Goal: Task Accomplishment & Management: Use online tool/utility

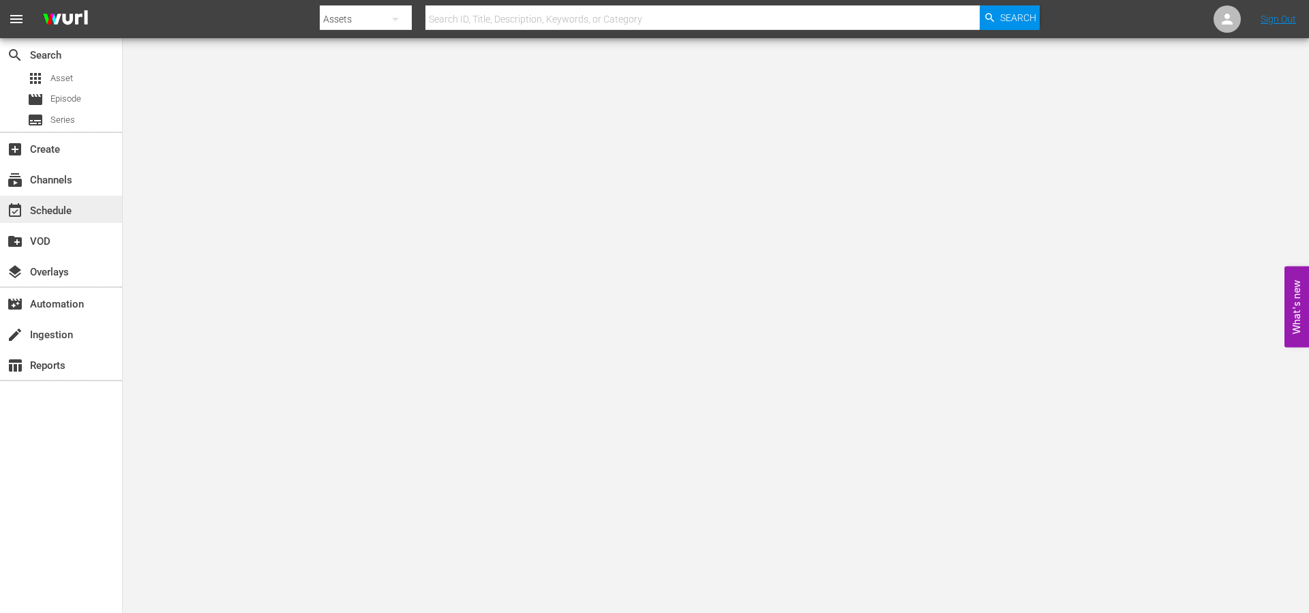
click at [54, 207] on div "event_available Schedule" at bounding box center [38, 209] width 76 height 12
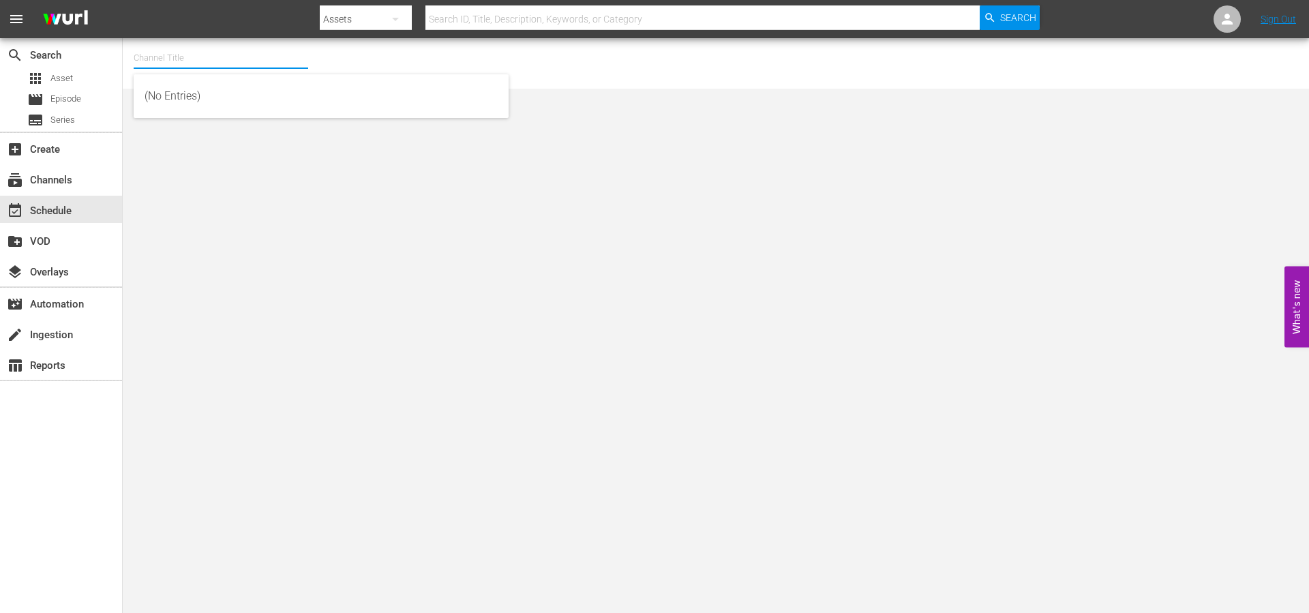
click at [181, 62] on input "text" at bounding box center [221, 58] width 175 height 33
click at [229, 88] on div "The Film Detective (1847 - cinedigm_entertainment_corp_thefilmdetective_1)" at bounding box center [321, 96] width 353 height 33
type input "The Film Detective (1847 - cinedigm_entertainment_corp_thefilmdetective_1)"
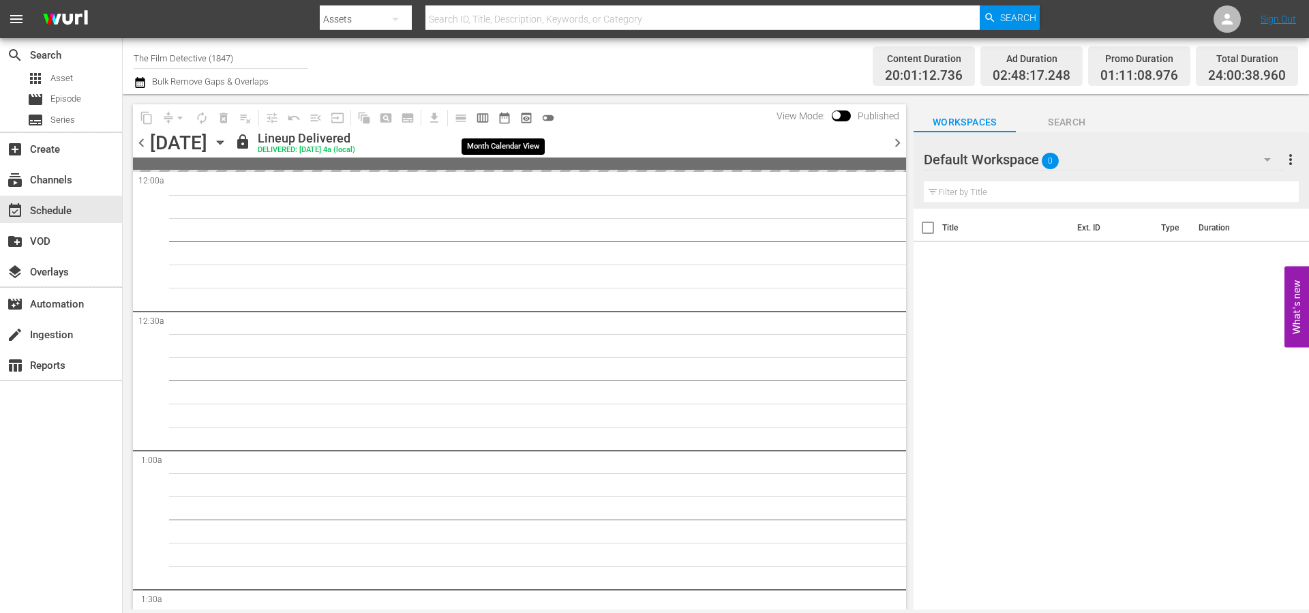
click at [503, 118] on span "date_range_outlined" at bounding box center [505, 118] width 14 height 14
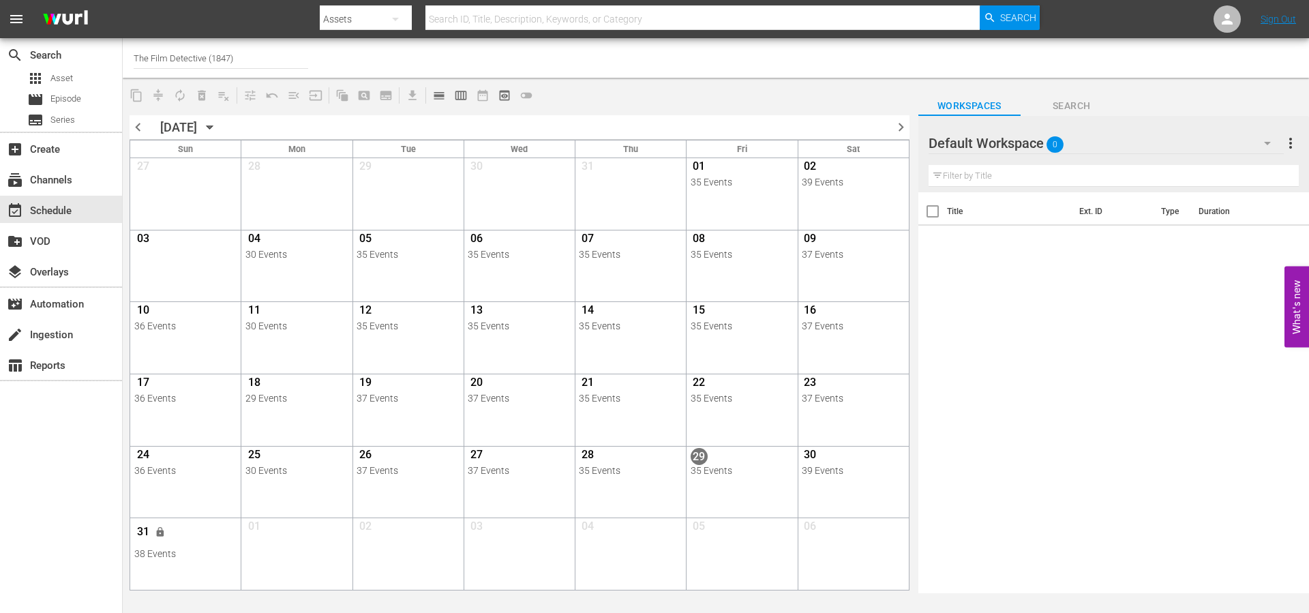
click at [908, 128] on span "chevron_right" at bounding box center [901, 127] width 17 height 17
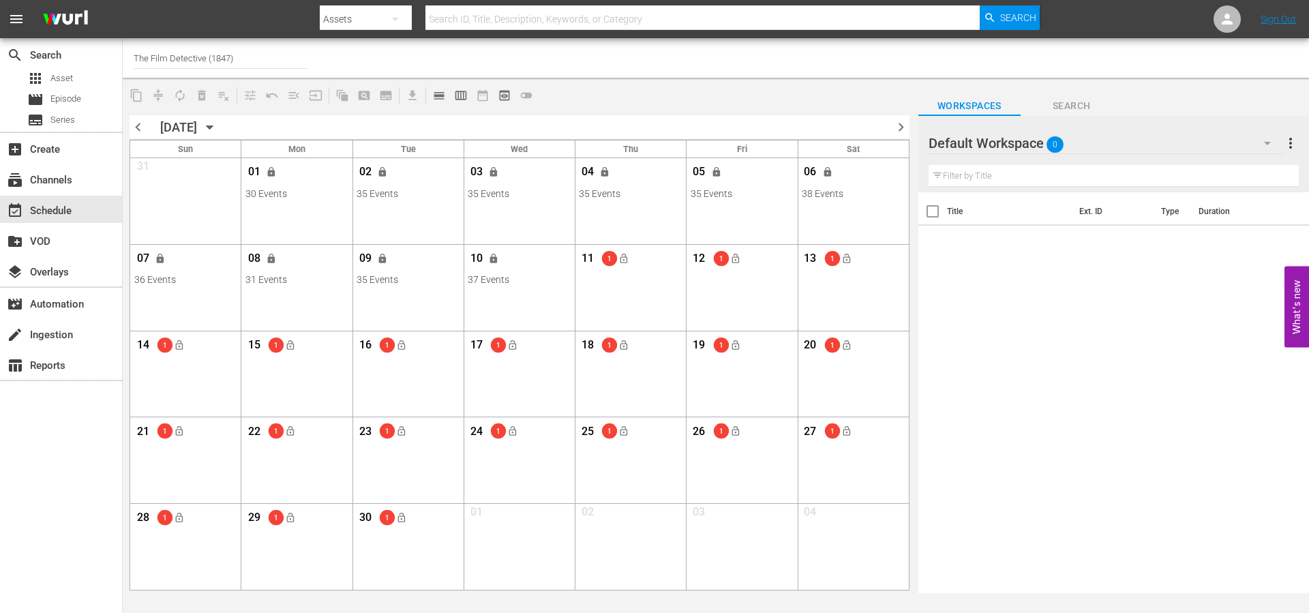
click at [240, 57] on input "The Film Detective (1847)" at bounding box center [221, 58] width 175 height 33
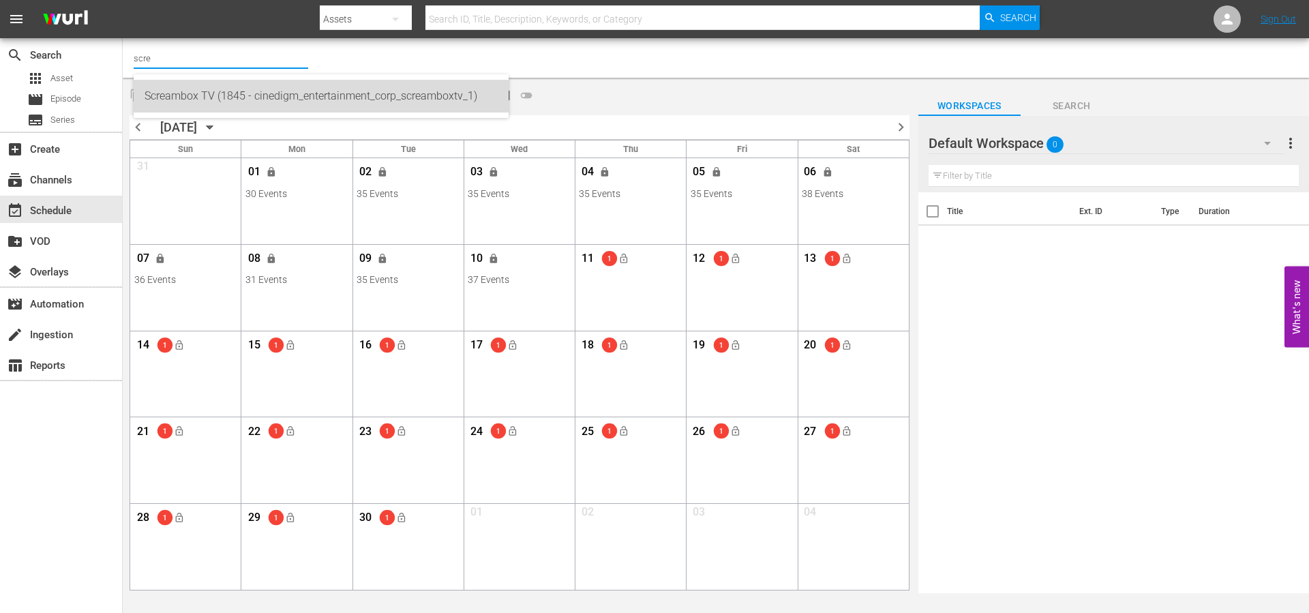
click at [211, 95] on div "Screambox TV (1845 - cinedigm_entertainment_corp_screamboxtv_1)" at bounding box center [321, 96] width 353 height 33
type input "Screambox TV (1845 - cinedigm_entertainment_corp_screamboxtv_1)"
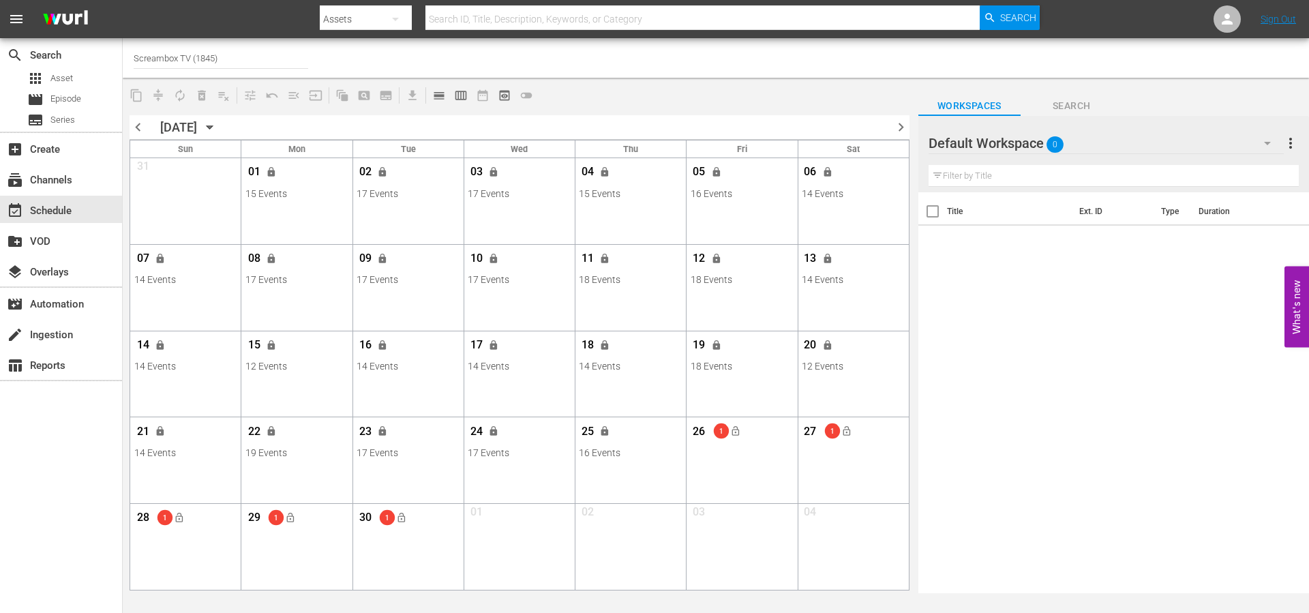
click at [228, 54] on input "Screambox TV (1845)" at bounding box center [221, 58] width 175 height 33
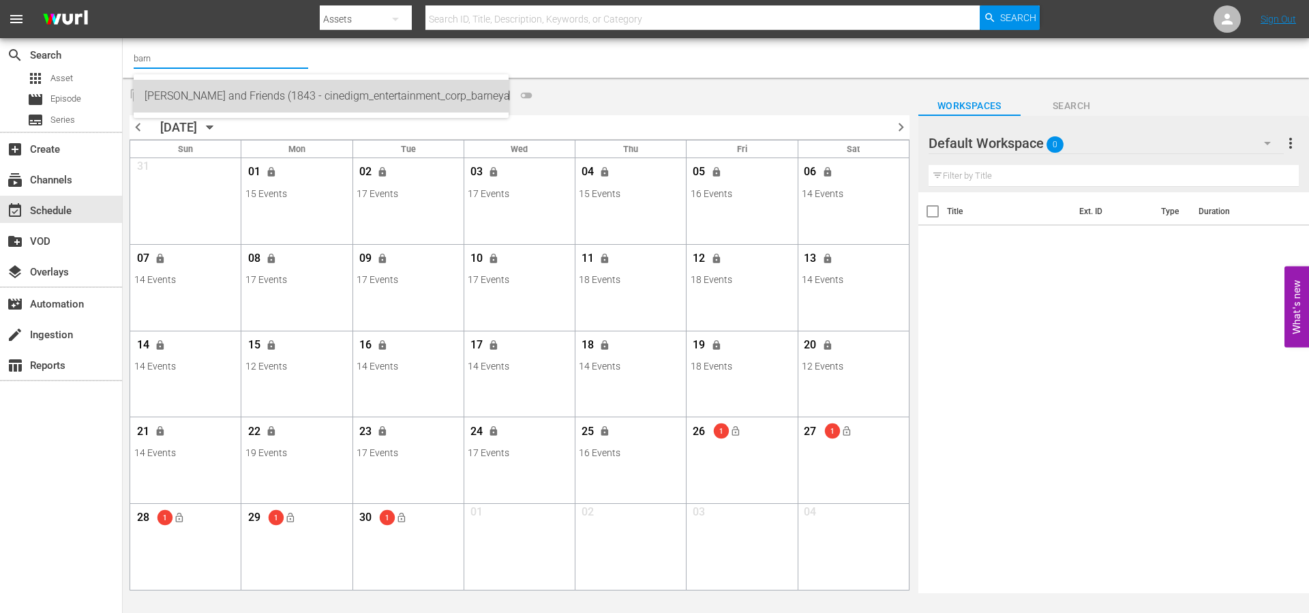
click at [259, 91] on div "[PERSON_NAME] and Friends (1843 - cinedigm_entertainment_corp_barneyandfriends_…" at bounding box center [321, 96] width 353 height 33
type input "[PERSON_NAME] and Friends (1843 - cinedigm_entertainment_corp_barneyandfriends_…"
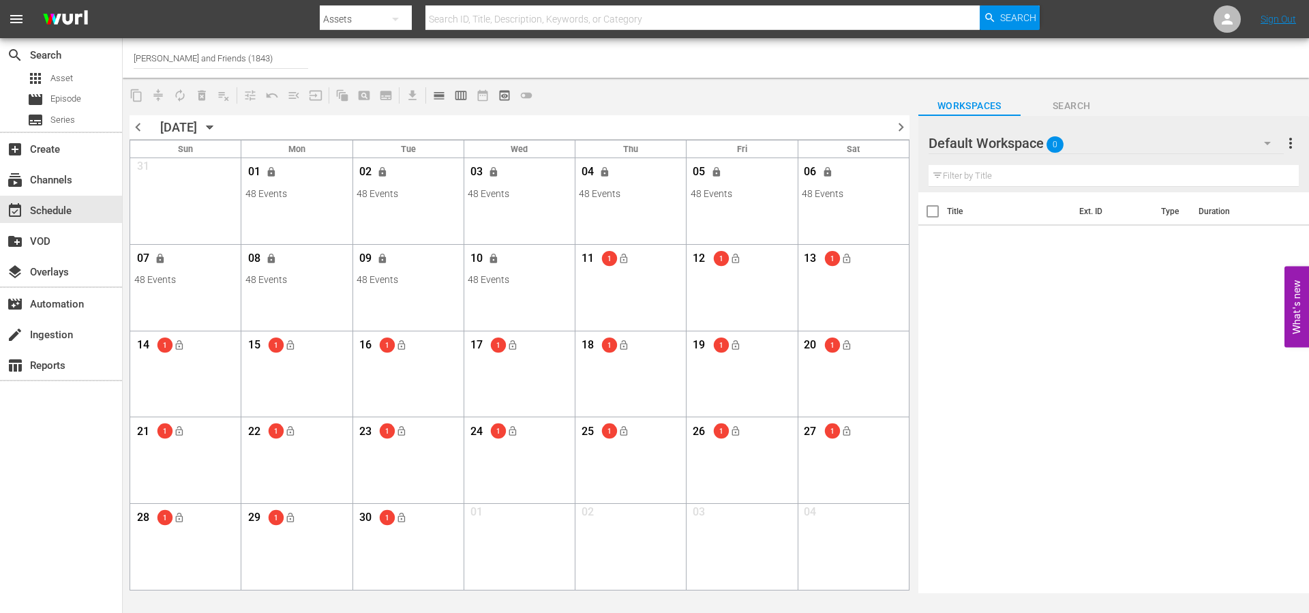
click at [243, 57] on input "[PERSON_NAME] and Friends (1843)" at bounding box center [221, 58] width 175 height 33
type input "g"
click at [270, 94] on div "9 Story Presents: [PERSON_NAME] and Friends (1842 - cinedigm_entertainment_corp…" at bounding box center [321, 96] width 353 height 33
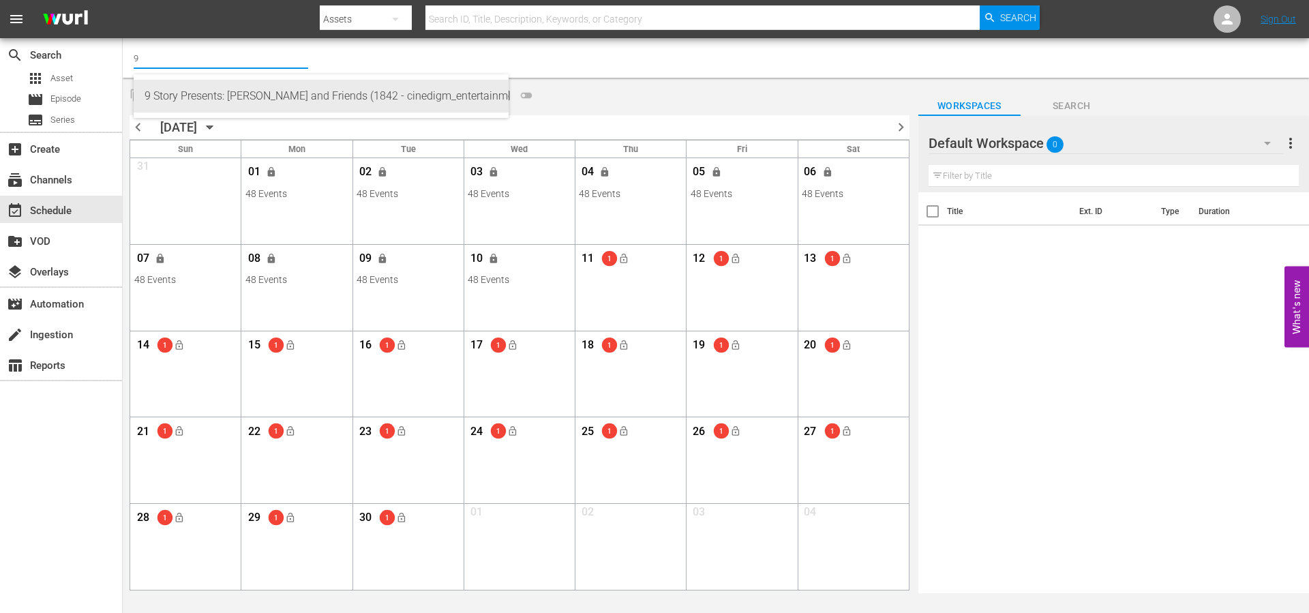
type input "9 Story Presents: [PERSON_NAME] and Friends (1842 - cinedigm_entertainment_corp…"
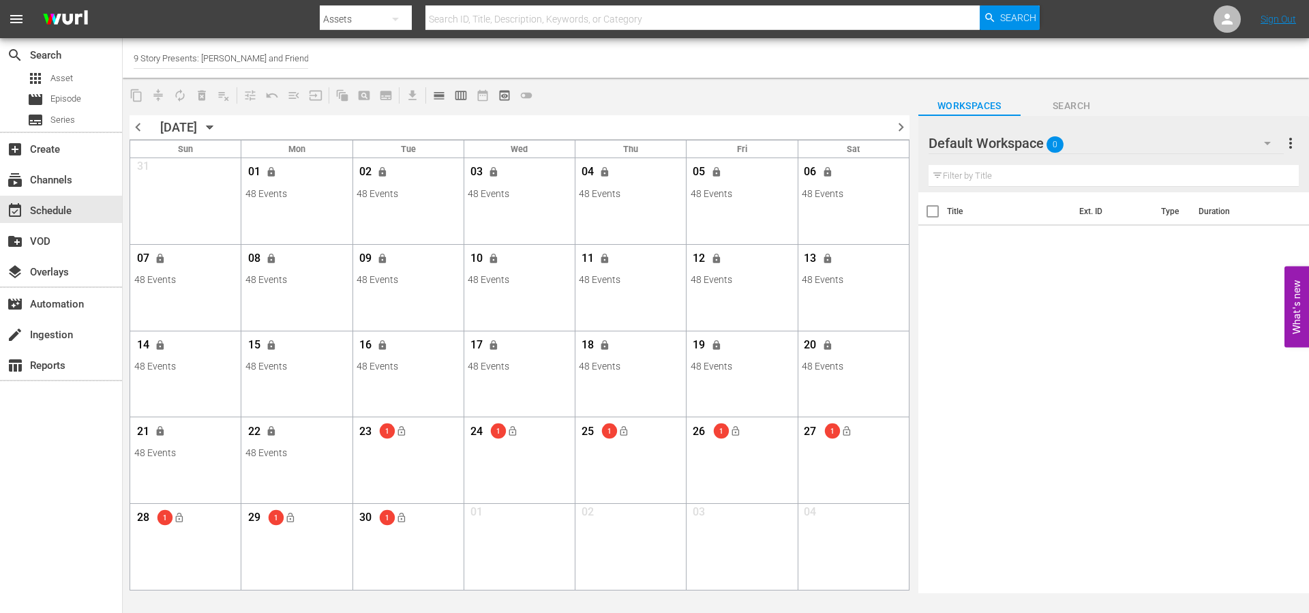
click at [287, 54] on input "9 Story Presents: [PERSON_NAME] and Friends (1842)" at bounding box center [221, 58] width 175 height 33
click at [274, 96] on div "Crime Hunters (1848 - cinedigm_entertainment_corp_crimehunters_1)" at bounding box center [321, 96] width 353 height 33
type input "Crime Hunters (1848 - cinedigm_entertainment_corp_crimehunters_1)"
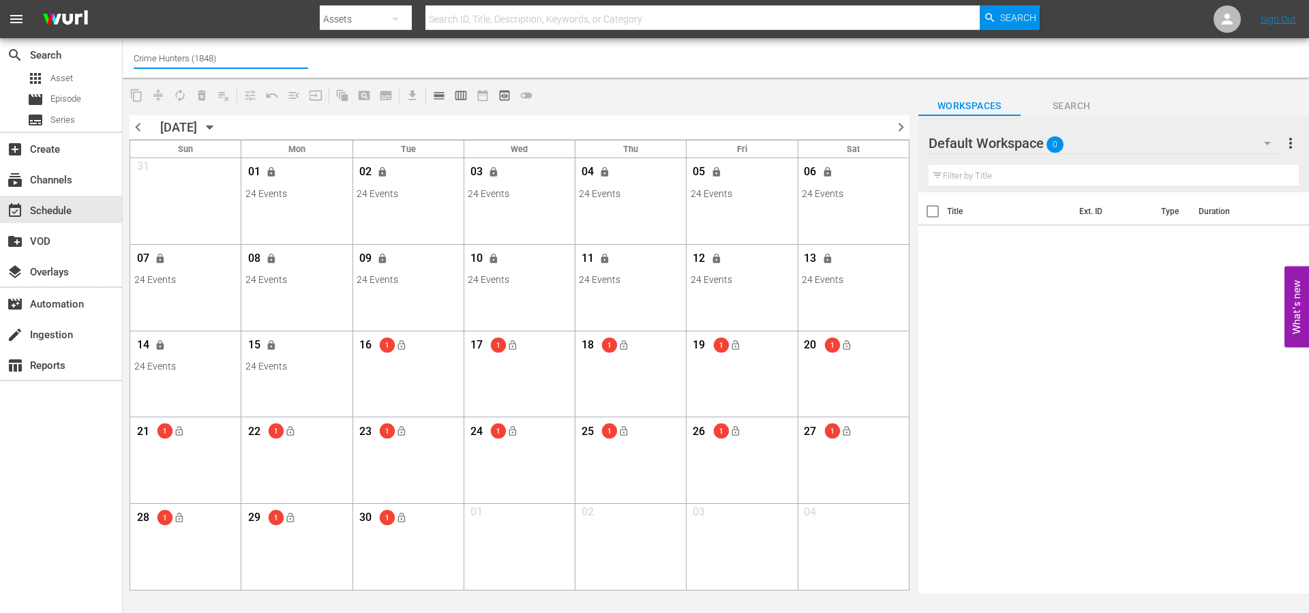
click at [253, 61] on input "Crime Hunters (1848)" at bounding box center [221, 58] width 175 height 33
click at [264, 95] on div "Historian (1908 - cinedigm_entertainment_corp_historian_1)" at bounding box center [321, 96] width 353 height 33
type input "Historian (1908 - cinedigm_entertainment_corp_historian_1)"
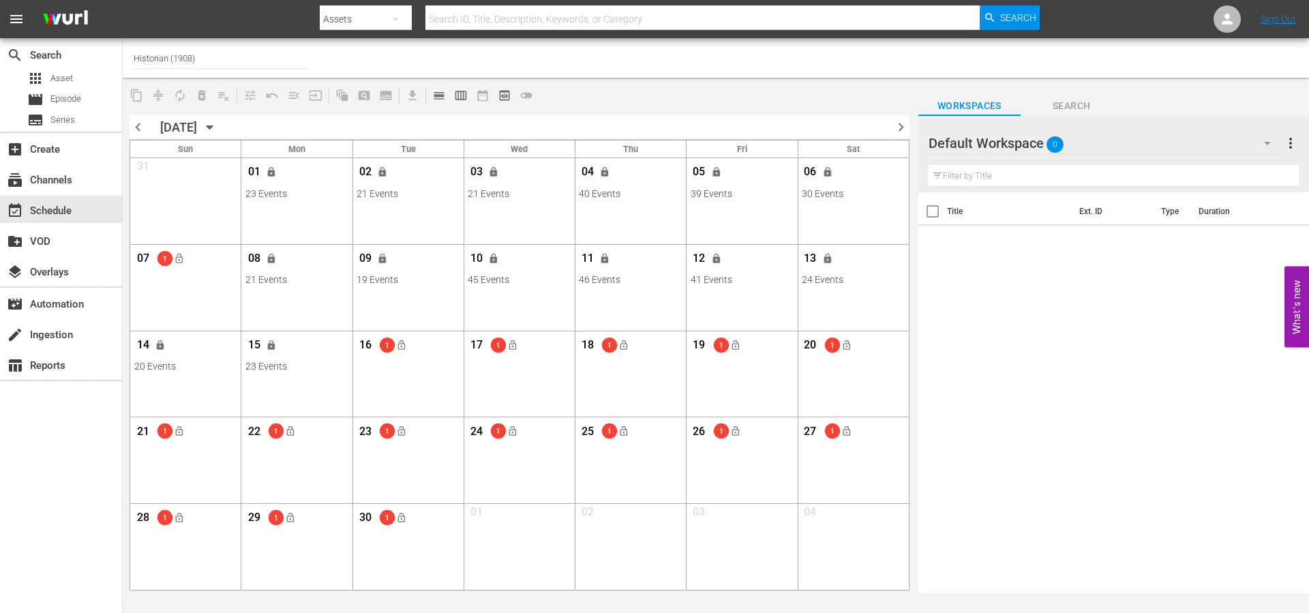
click at [207, 65] on input "Historian (1908)" at bounding box center [221, 58] width 175 height 33
click at [294, 96] on div "Land of the Lost (1916 - cinedigm_entertainment_corp_landofthelost_1)" at bounding box center [321, 96] width 353 height 33
type input "land of"
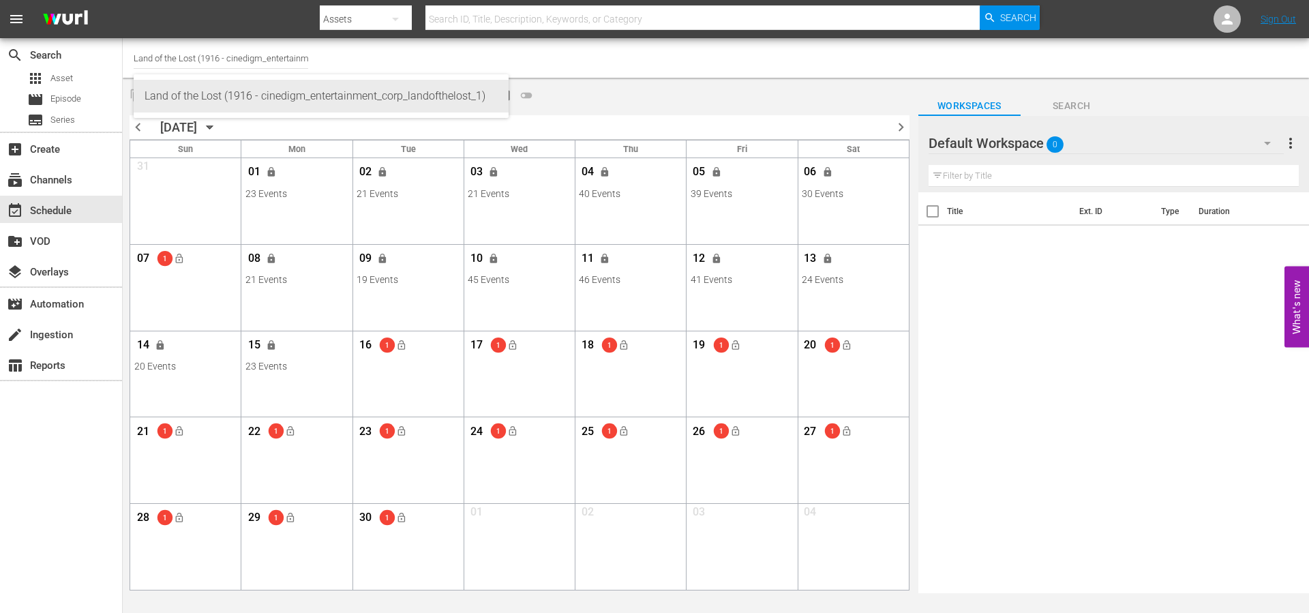
click at [363, 95] on span "pageview_outlined" at bounding box center [364, 96] width 22 height 22
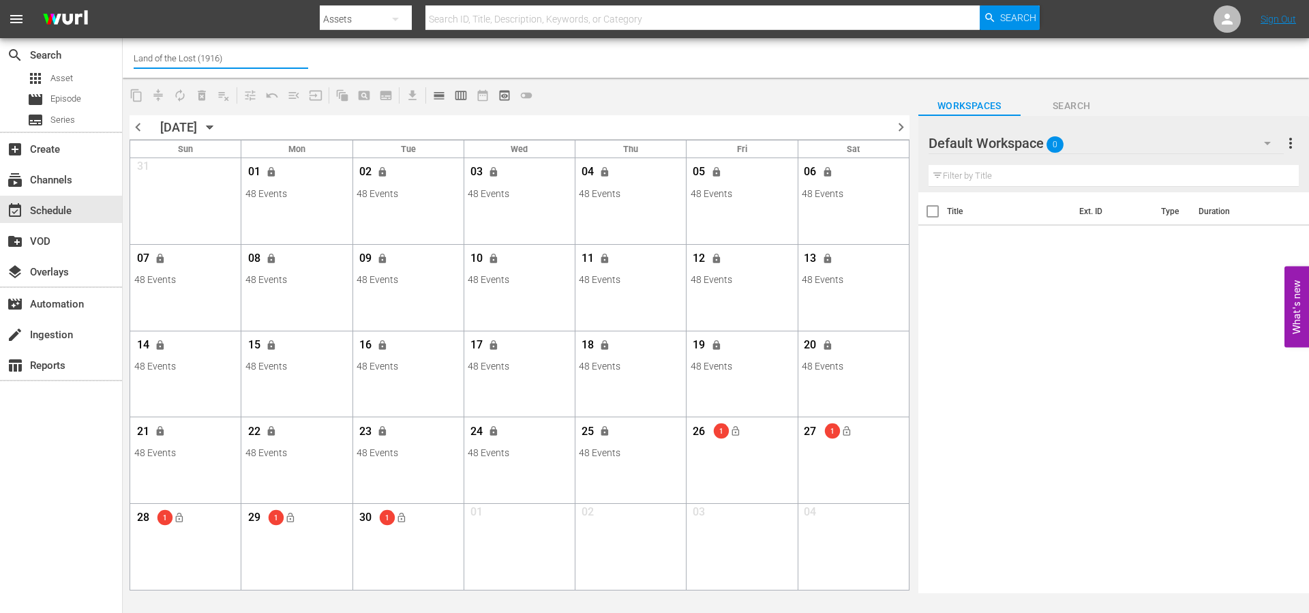
click at [250, 56] on input "Land of the Lost (1916)" at bounding box center [221, 58] width 175 height 33
click at [269, 94] on div "Lone Star (1846 - cinedigm_entertainment_corp_lonestar_1)" at bounding box center [321, 96] width 353 height 33
type input "Lone Star (1846 - cinedigm_entertainment_corp_lonestar_1)"
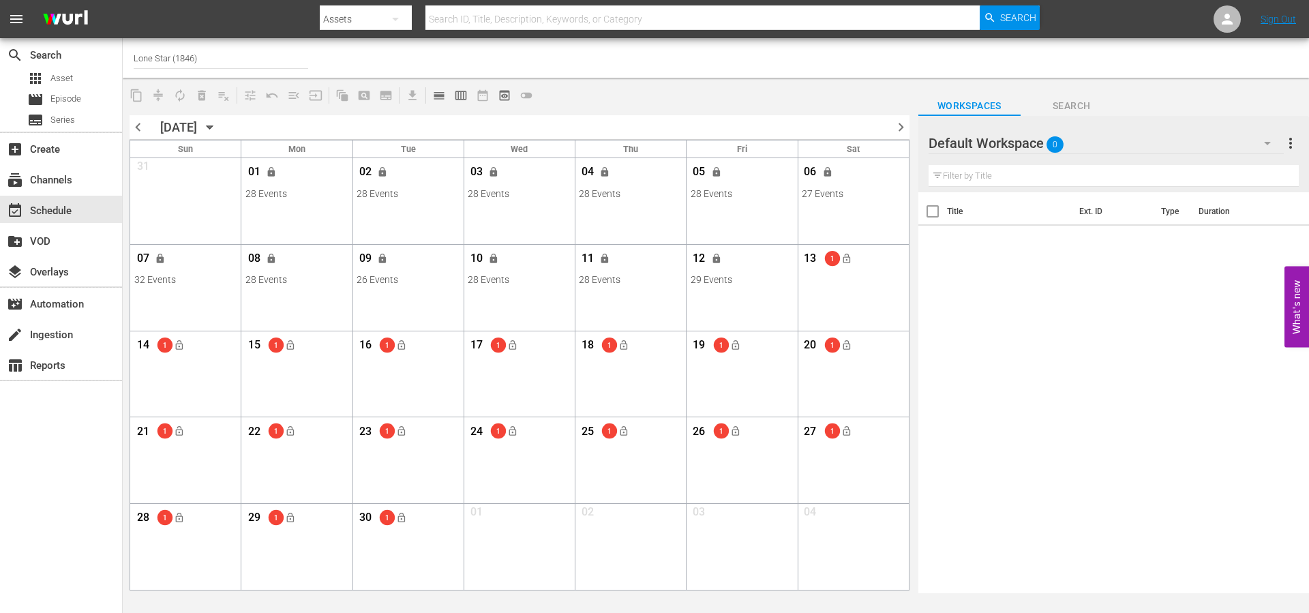
click at [211, 58] on input "Lone Star (1846)" at bounding box center [221, 58] width 175 height 33
click at [382, 54] on div "Channel Title Lone Star (1846)" at bounding box center [451, 58] width 635 height 33
click at [177, 56] on input "Lone Star (1846)" at bounding box center [221, 58] width 175 height 33
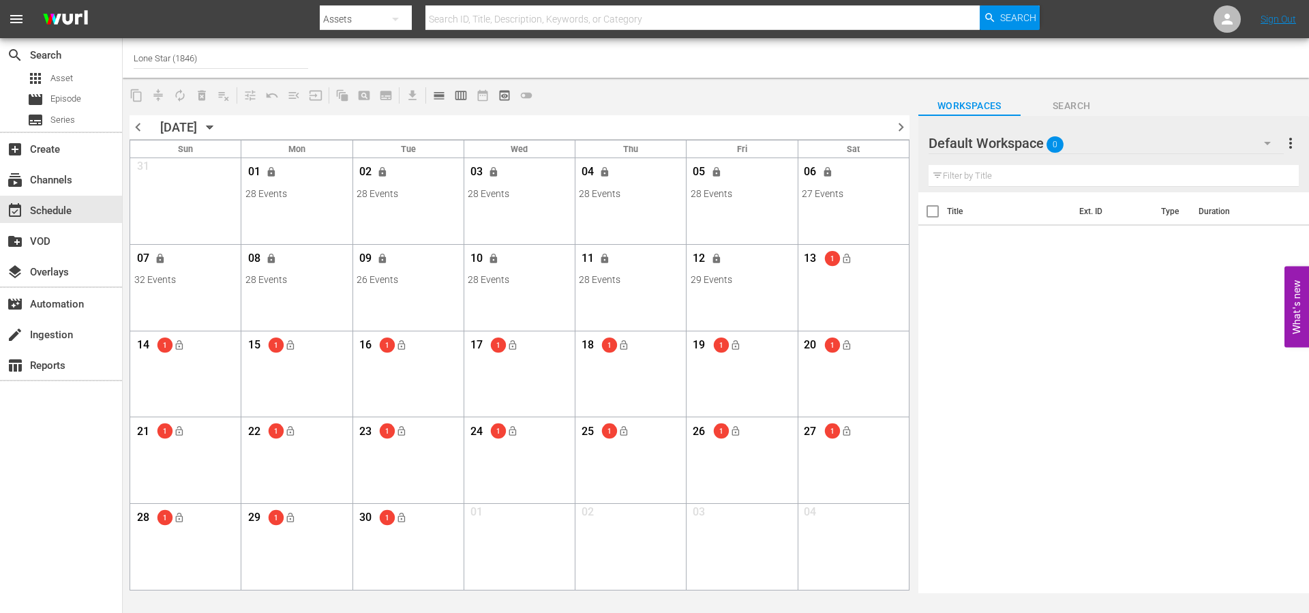
click at [177, 56] on input "Lone Star (1846)" at bounding box center [221, 58] width 175 height 33
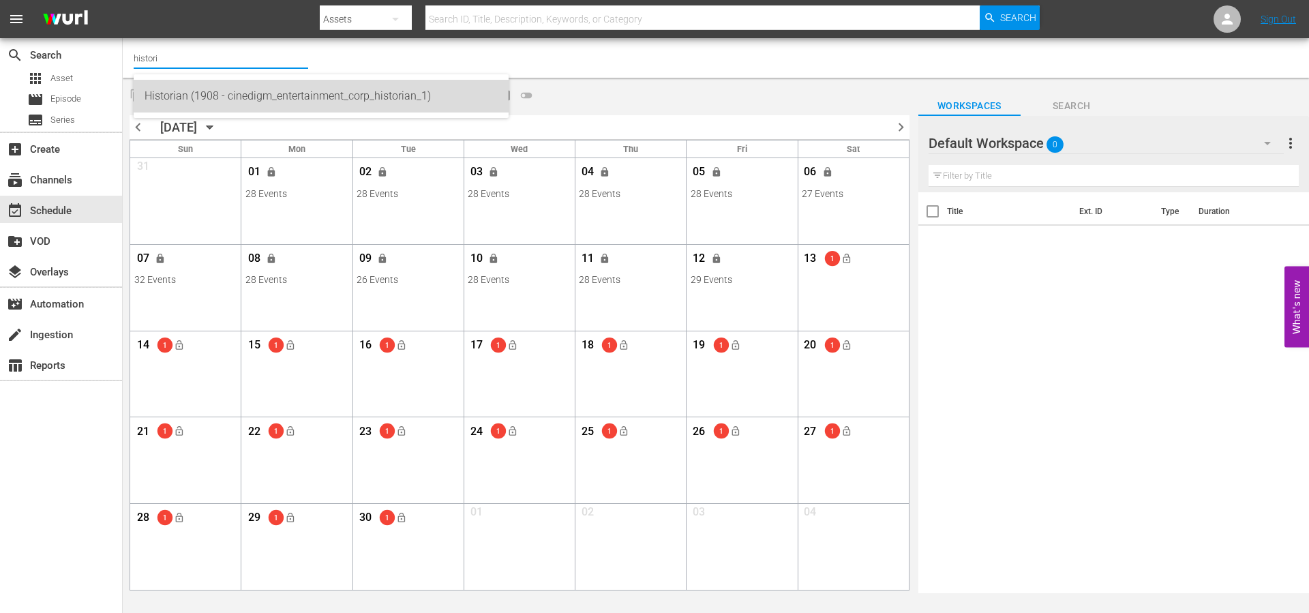
click at [193, 92] on div "Historian (1908 - cinedigm_entertainment_corp_historian_1)" at bounding box center [321, 96] width 353 height 33
type input "Historian (1908 - cinedigm_entertainment_corp_historian_1)"
